Goal: Check status: Check status

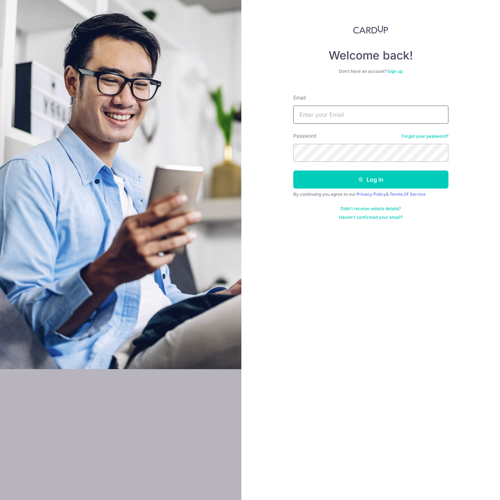
click at [359, 107] on input "Email" at bounding box center [370, 115] width 155 height 18
click at [358, 107] on input "Email" at bounding box center [370, 115] width 155 height 18
type input "[EMAIL_ADDRESS][DOMAIN_NAME]"
click at [409, 183] on button "Log in" at bounding box center [370, 179] width 155 height 18
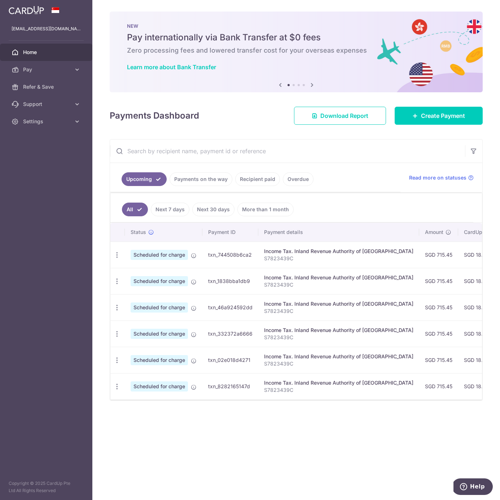
click at [201, 179] on link "Payments on the way" at bounding box center [200, 179] width 63 height 14
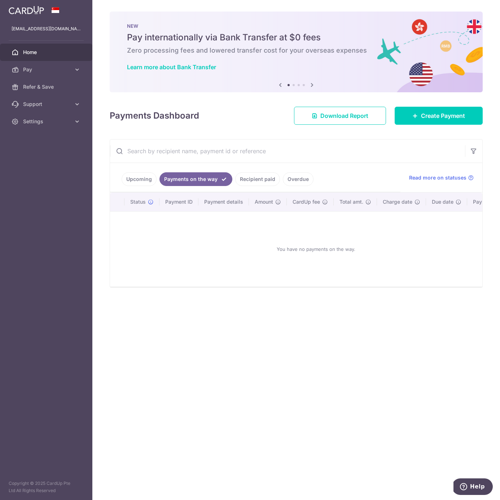
click at [250, 179] on link "Recipient paid" at bounding box center [257, 179] width 45 height 14
